Goal: Information Seeking & Learning: Compare options

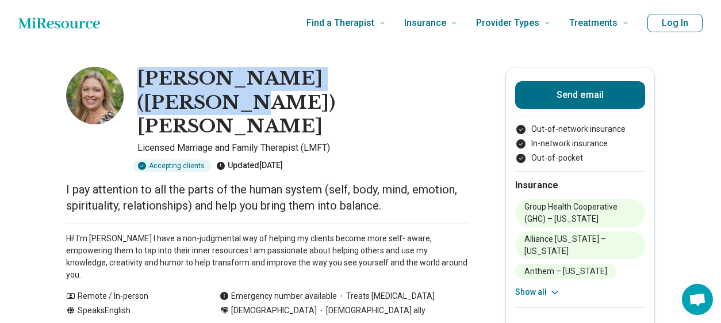
drag, startPoint x: 387, startPoint y: 81, endPoint x: 139, endPoint y: 70, distance: 248.1
click at [139, 70] on div "Elizabeth (Libby) Reeder Licensed Marriage and Family Therapist (LMFT) Acceptin…" at bounding box center [267, 119] width 403 height 105
copy h1 "Elizabeth (Libby) Reeder"
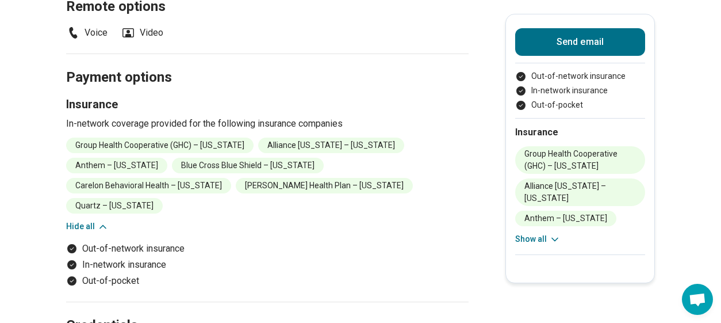
scroll to position [1265, 0]
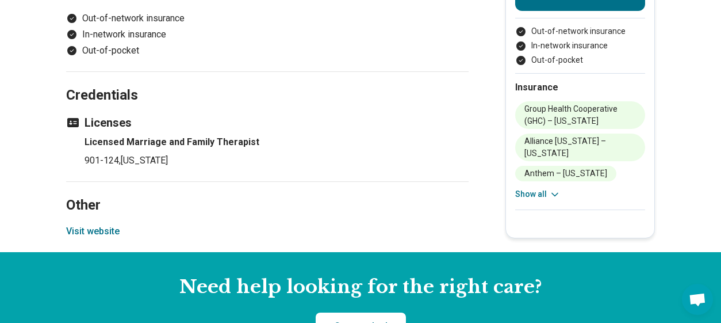
click at [97, 224] on button "Visit website" at bounding box center [92, 231] width 53 height 14
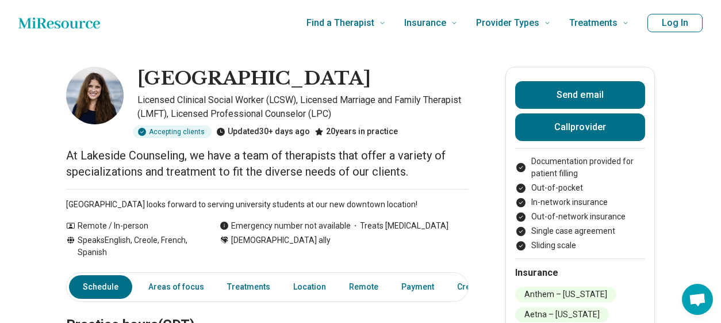
drag, startPoint x: 418, startPoint y: 78, endPoint x: 147, endPoint y: 81, distance: 270.3
click at [147, 81] on div "[GEOGRAPHIC_DATA]" at bounding box center [302, 79] width 331 height 24
copy h1 "Lakeside Counseling Center"
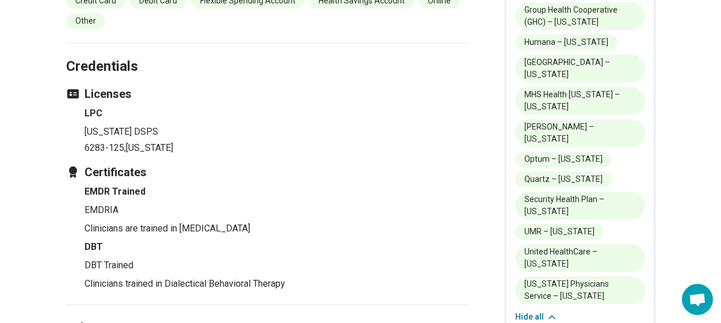
scroll to position [2243, 0]
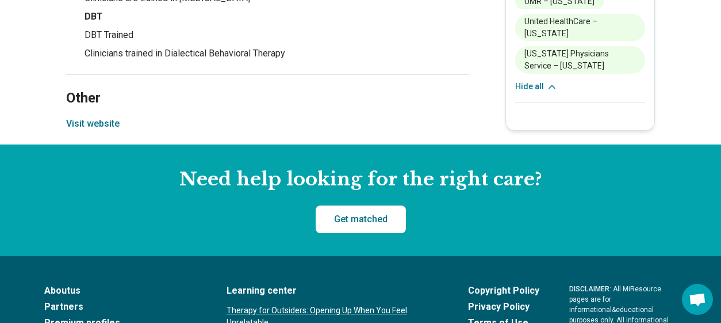
click at [97, 117] on button "Visit website" at bounding box center [92, 124] width 53 height 14
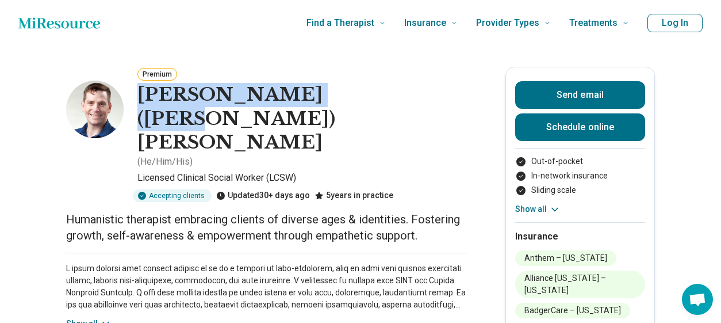
drag, startPoint x: 147, startPoint y: 102, endPoint x: 345, endPoint y: 103, distance: 198.4
click at [345, 103] on h1 "[PERSON_NAME] ([PERSON_NAME]) [PERSON_NAME]" at bounding box center [302, 119] width 331 height 72
copy h1 "[PERSON_NAME] ([PERSON_NAME]) [PERSON_NAME]"
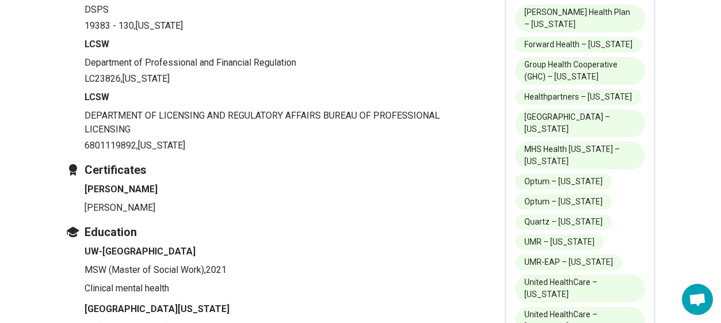
scroll to position [2358, 0]
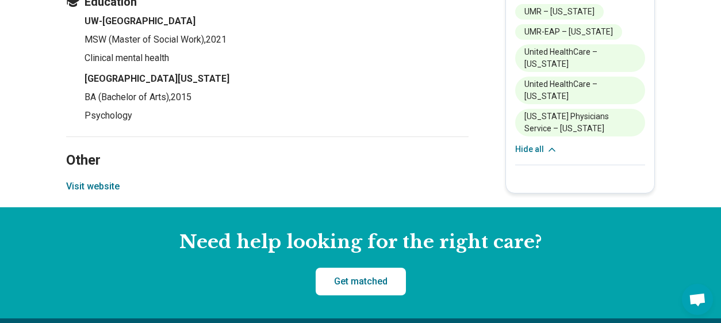
click at [95, 179] on button "Visit website" at bounding box center [92, 186] width 53 height 14
